Goal: Information Seeking & Learning: Learn about a topic

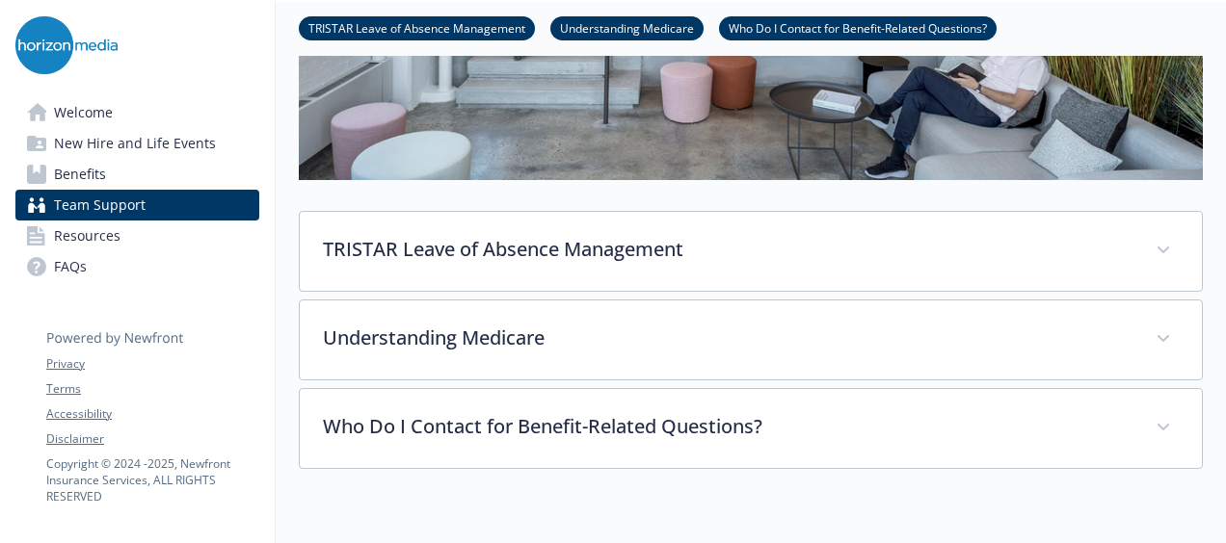
scroll to position [481, 4]
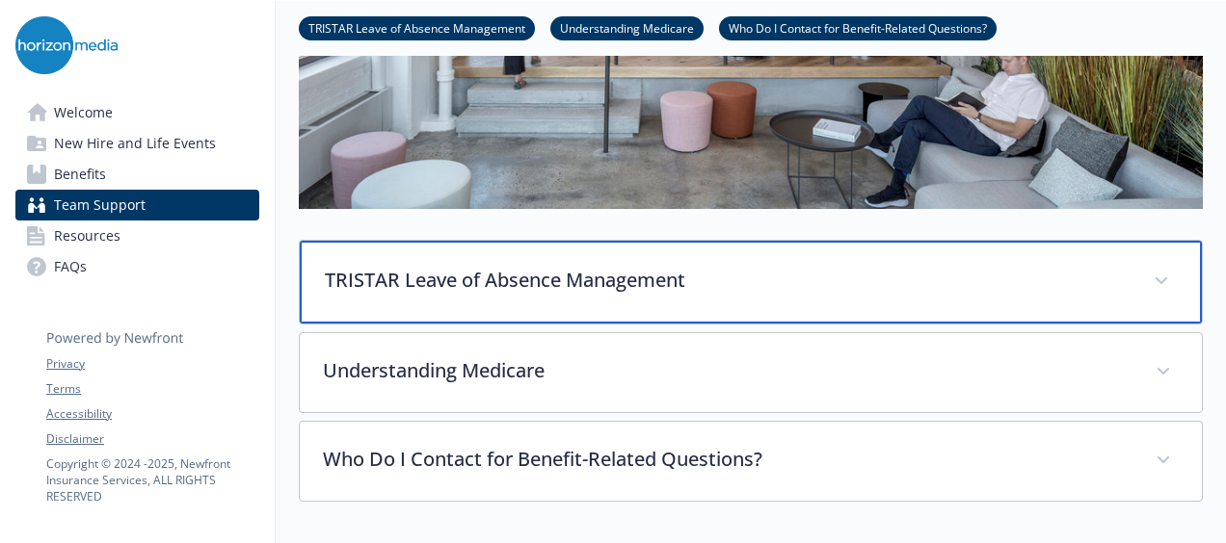
click at [541, 295] on div "TRISTAR Leave of Absence Management" at bounding box center [751, 282] width 902 height 83
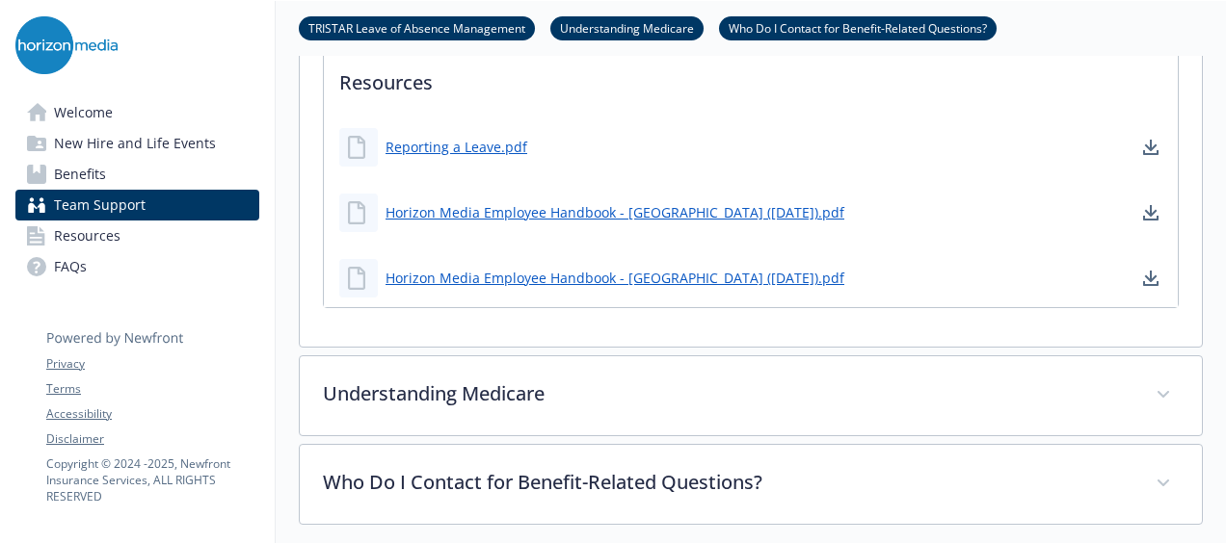
scroll to position [1716, 4]
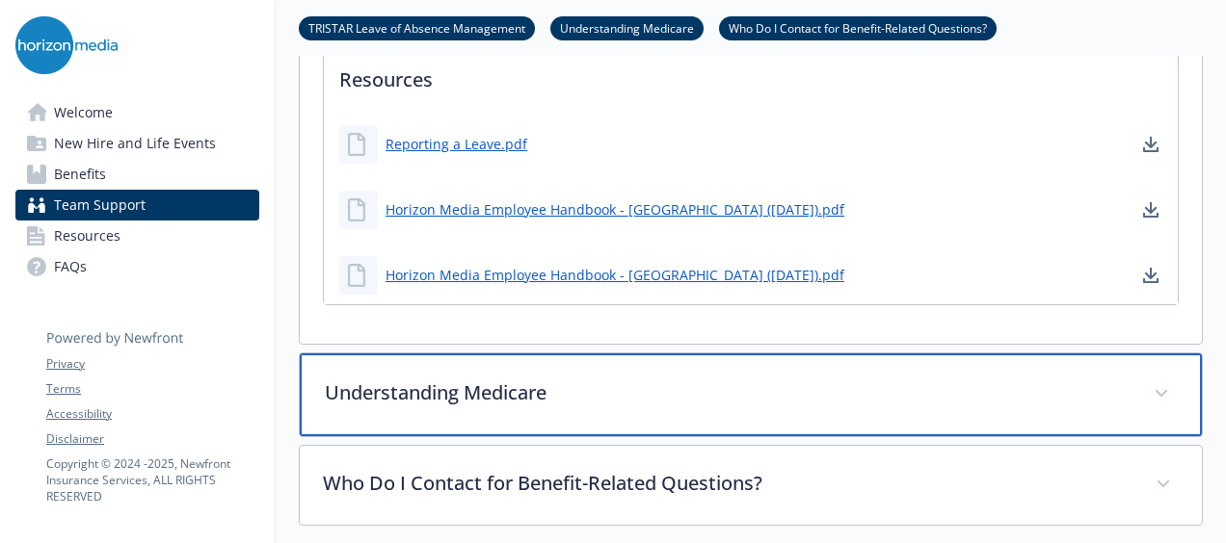
click at [625, 418] on div "Understanding Medicare" at bounding box center [751, 395] width 902 height 83
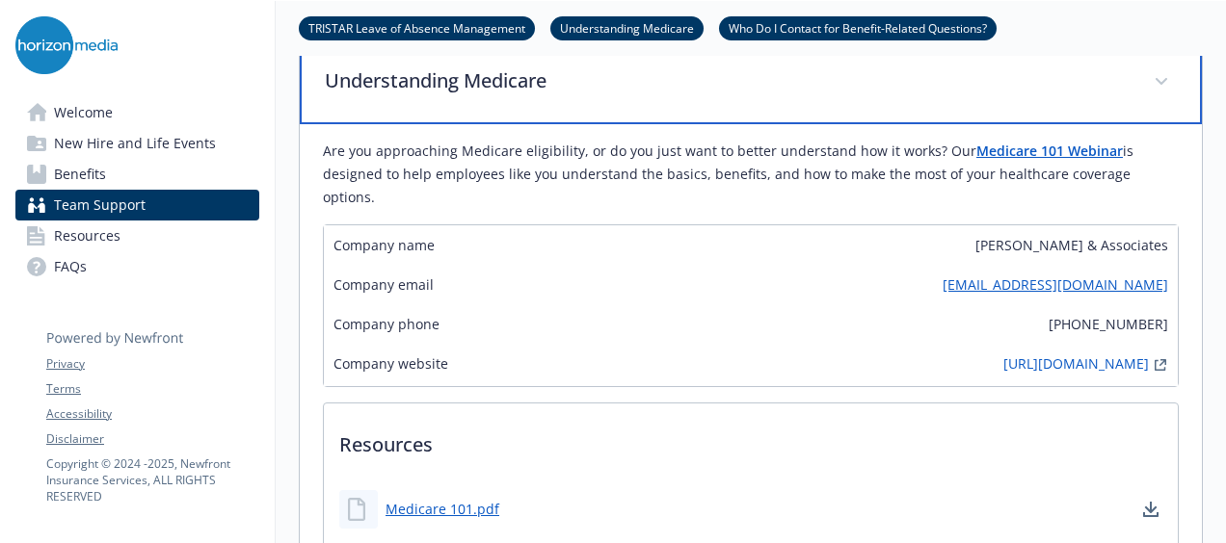
scroll to position [2025, 4]
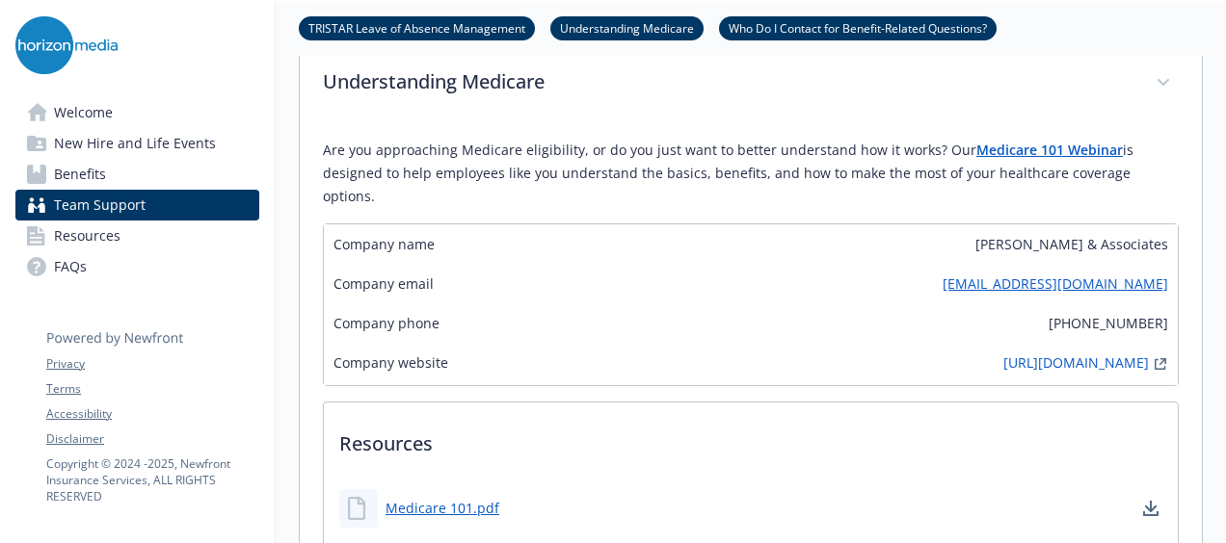
click at [576, 132] on div "Are you approaching Medicare eligibility, or do you just want to better underst…" at bounding box center [751, 371] width 856 height 496
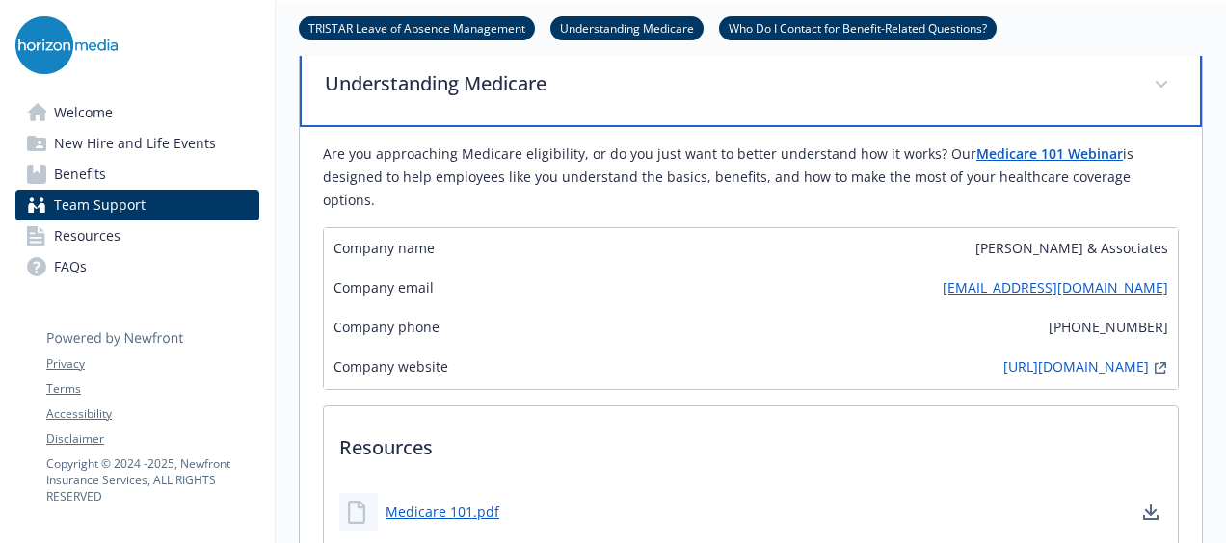
click at [575, 91] on p "Understanding Medicare" at bounding box center [728, 83] width 806 height 29
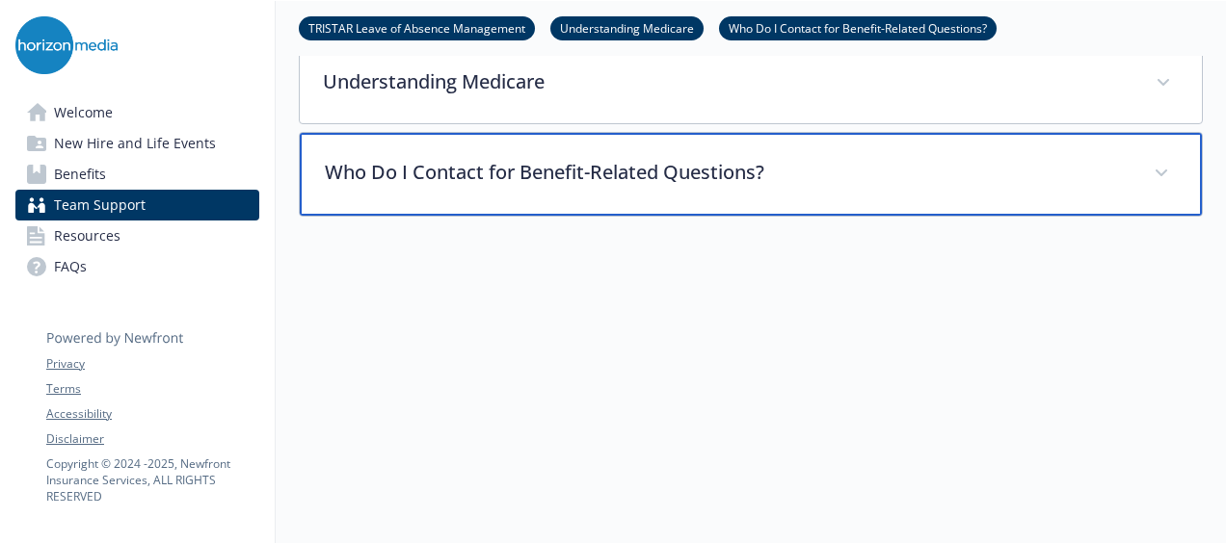
click at [561, 168] on p "Who Do I Contact for Benefit-Related Questions?" at bounding box center [728, 172] width 806 height 29
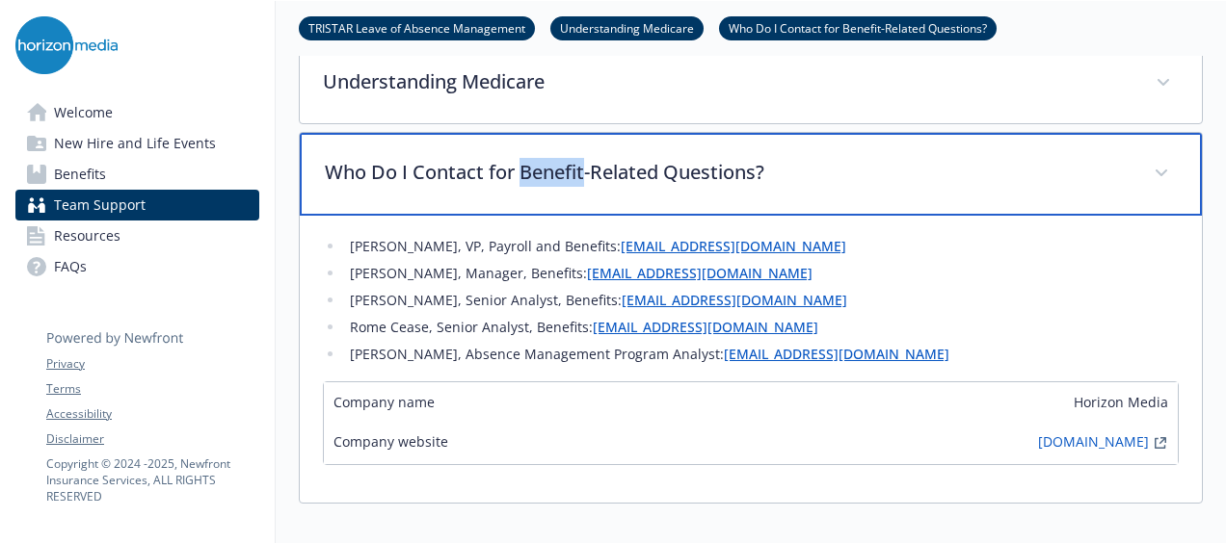
click at [561, 168] on p "Who Do I Contact for Benefit-Related Questions?" at bounding box center [728, 172] width 806 height 29
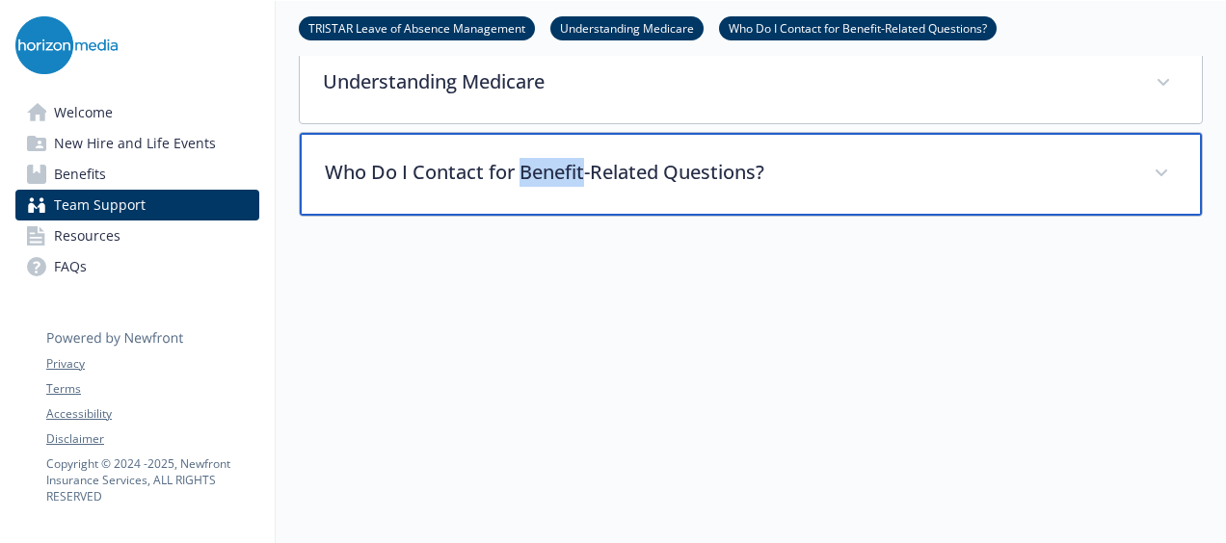
click at [561, 168] on p "Who Do I Contact for Benefit-Related Questions?" at bounding box center [728, 172] width 806 height 29
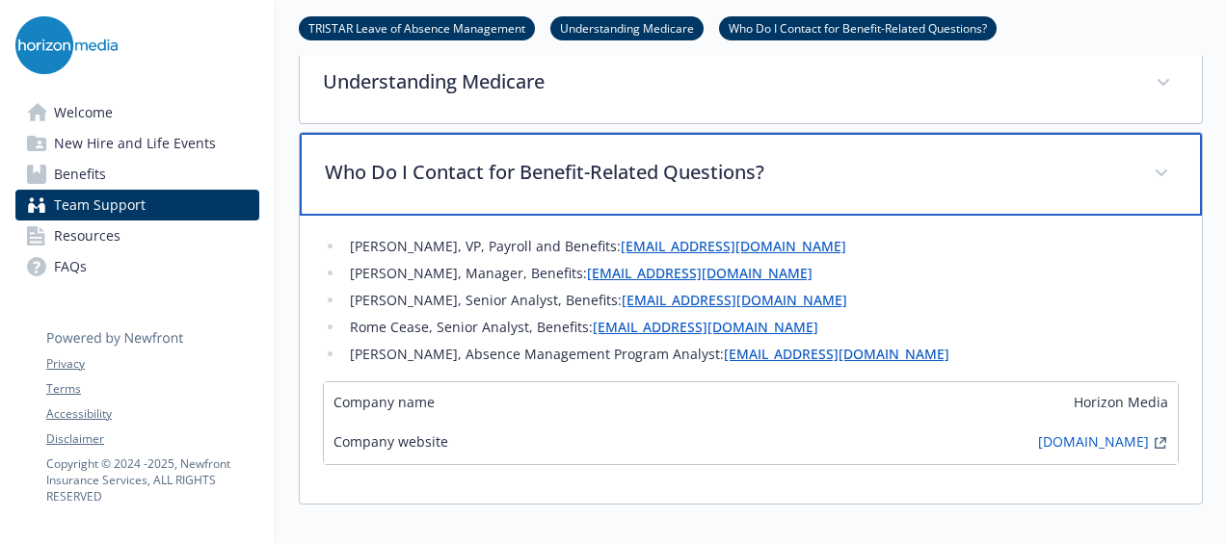
click at [561, 168] on p "Who Do I Contact for Benefit-Related Questions?" at bounding box center [728, 172] width 806 height 29
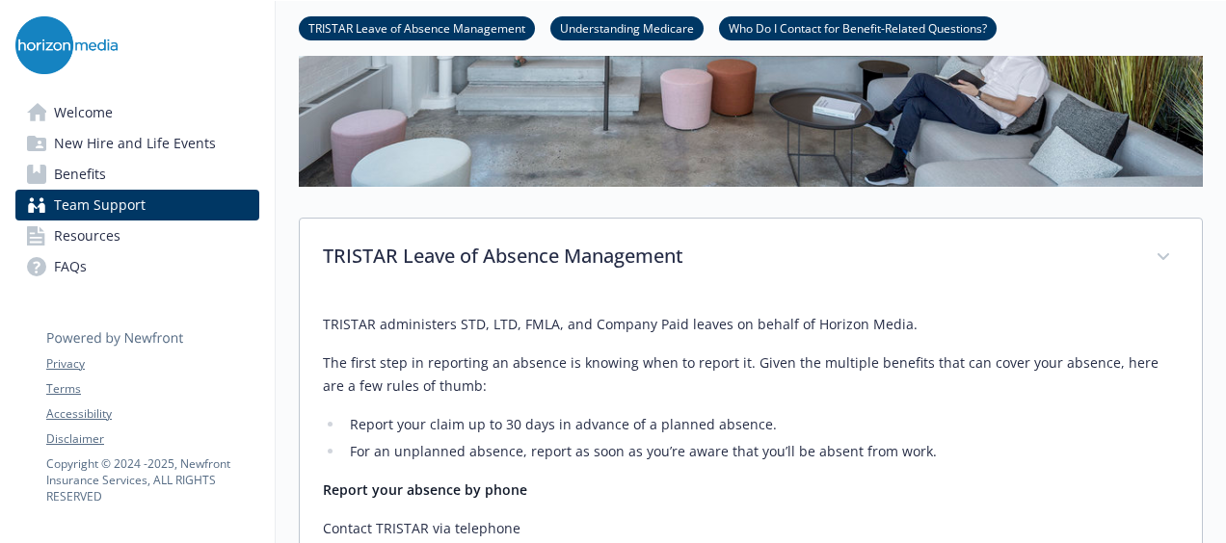
scroll to position [511, 4]
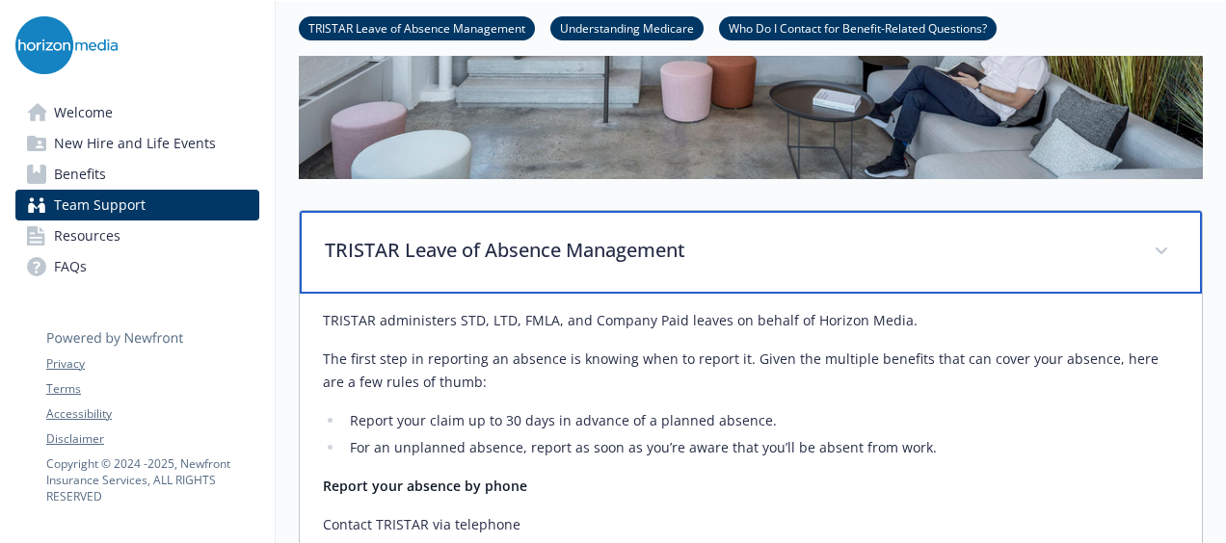
click at [707, 260] on p "TRISTAR Leave of Absence Management" at bounding box center [728, 250] width 806 height 29
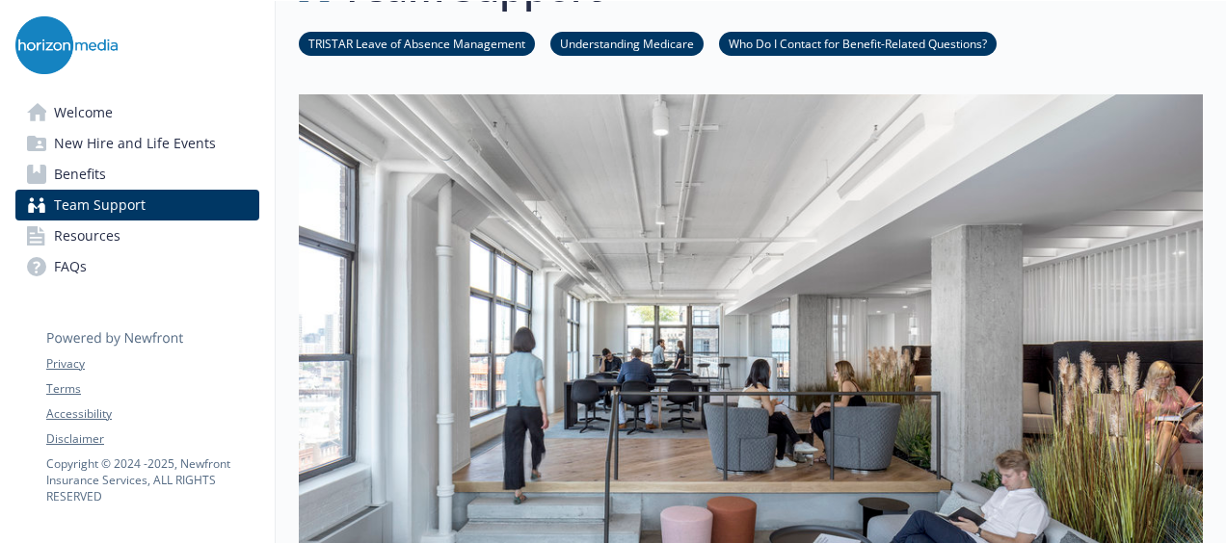
scroll to position [64, 4]
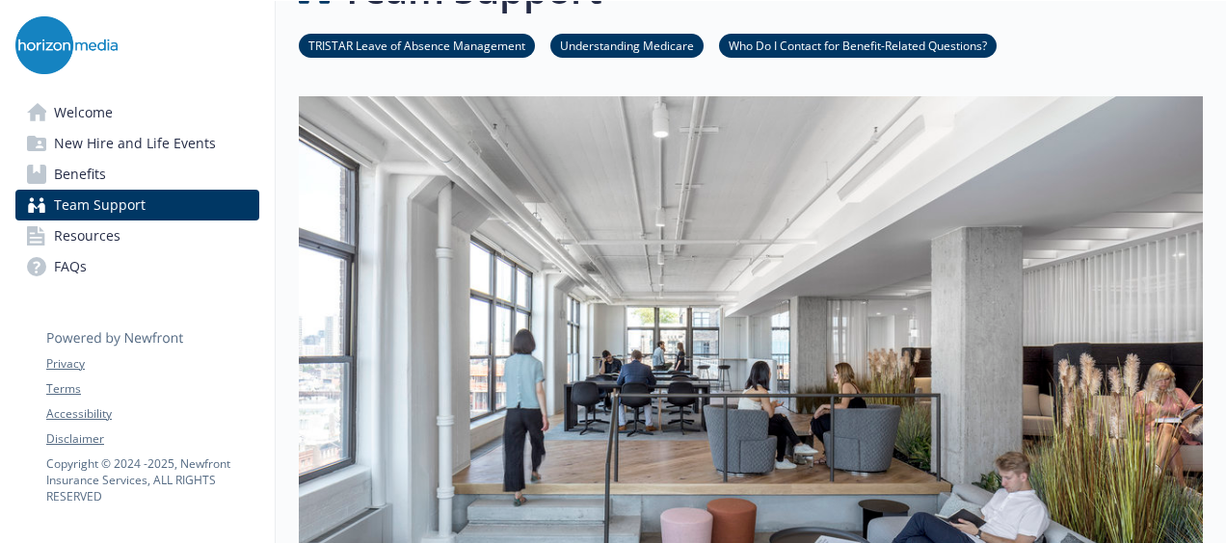
click at [727, 271] on img at bounding box center [751, 361] width 904 height 530
